Goal: Find specific page/section: Find specific page/section

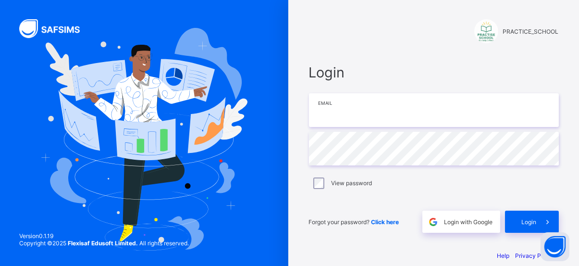
type input "**********"
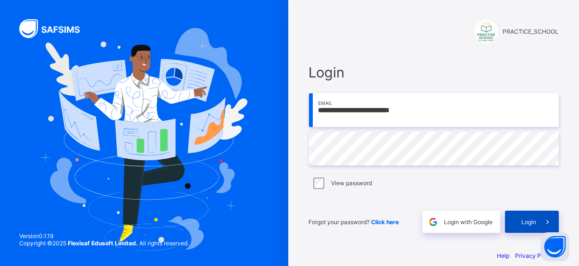
click at [535, 221] on span "Login" at bounding box center [529, 221] width 15 height 7
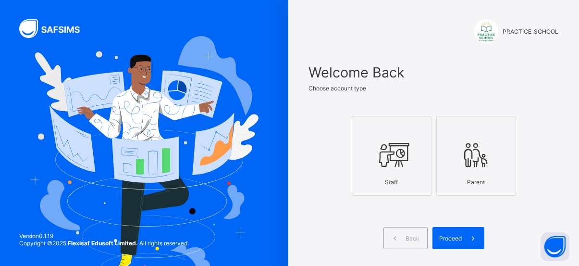
click at [409, 155] on icon at bounding box center [392, 154] width 34 height 29
click at [461, 245] on div "Proceed" at bounding box center [459, 238] width 52 height 22
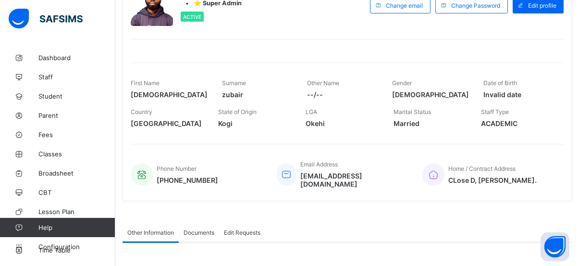
scroll to position [101, 0]
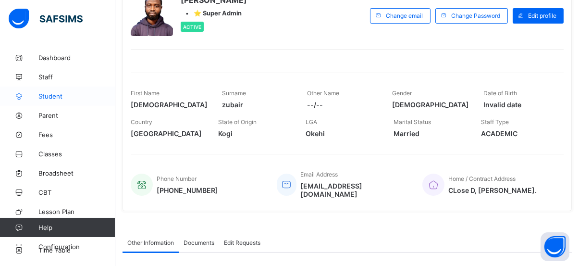
click at [52, 95] on span "Student" at bounding box center [76, 96] width 77 height 8
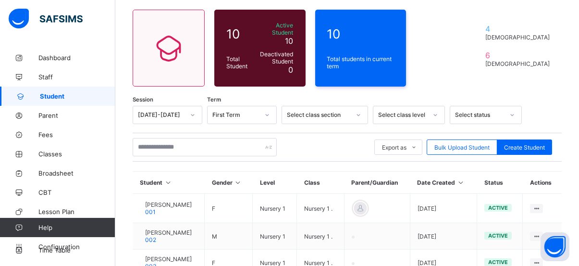
scroll to position [78, 0]
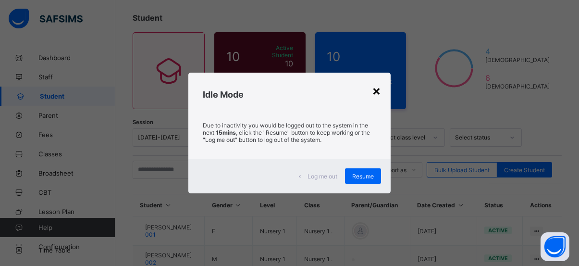
click at [379, 90] on div "×" at bounding box center [376, 90] width 9 height 16
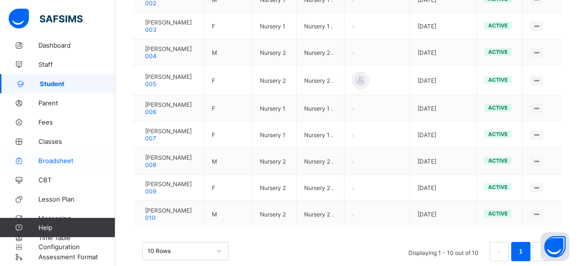
scroll to position [339, 0]
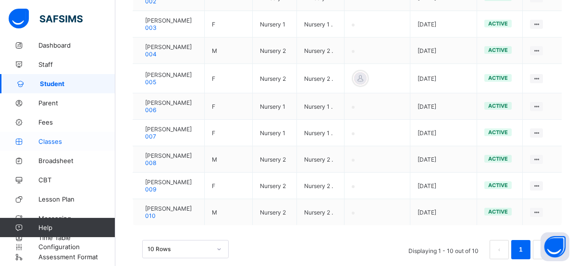
click at [53, 141] on span "Classes" at bounding box center [76, 141] width 77 height 8
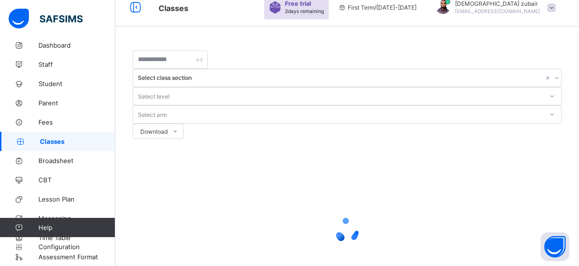
scroll to position [106, 0]
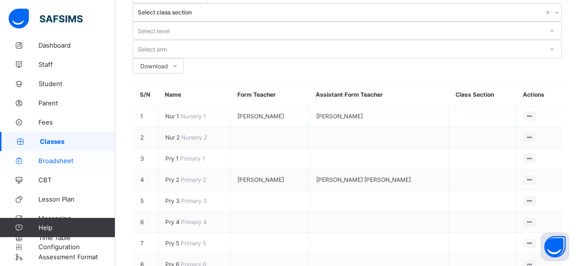
click at [57, 160] on span "Broadsheet" at bounding box center [76, 161] width 77 height 8
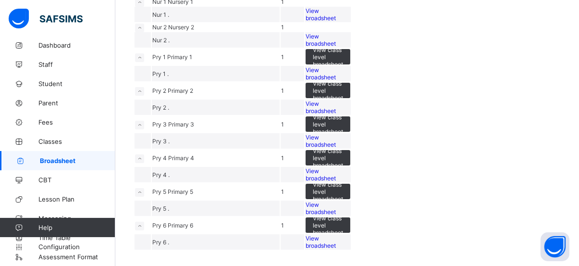
scroll to position [331, 0]
click at [343, 147] on span "View class level broadsheet" at bounding box center [328, 158] width 30 height 22
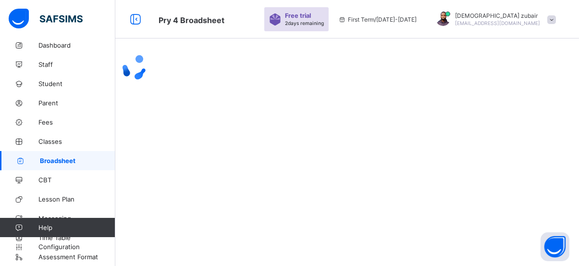
scroll to position [28, 0]
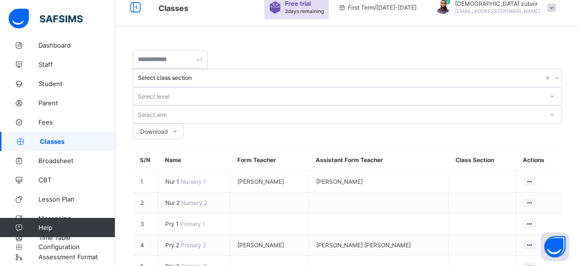
scroll to position [106, 0]
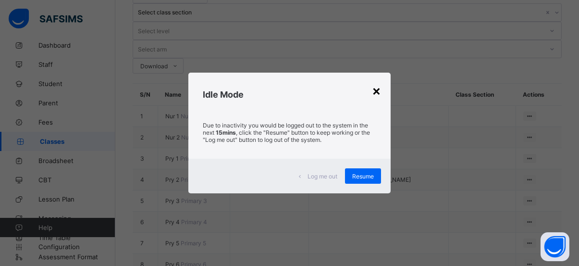
click at [381, 94] on div "×" at bounding box center [376, 90] width 9 height 16
click at [377, 88] on div "×" at bounding box center [376, 90] width 9 height 16
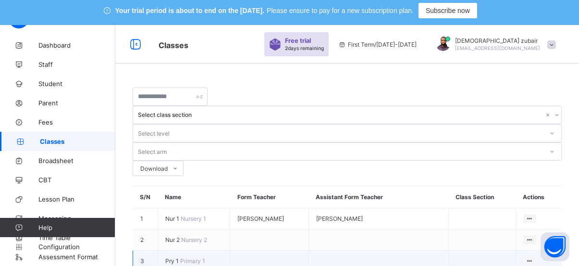
scroll to position [5, 0]
